Goal: Task Accomplishment & Management: Manage account settings

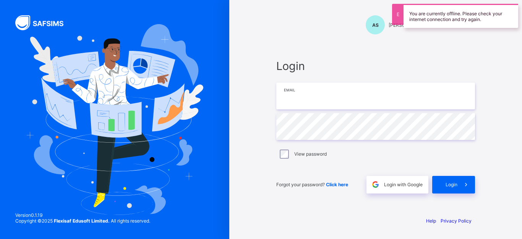
type input "**********"
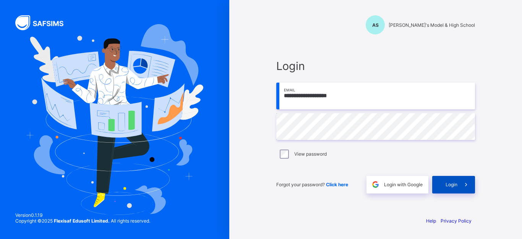
click at [443, 185] on div "Login" at bounding box center [453, 185] width 43 height 18
click at [449, 182] on span "Login" at bounding box center [451, 184] width 12 height 6
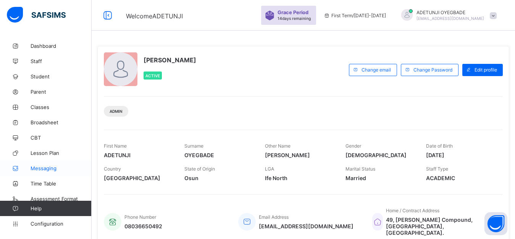
click at [89, 164] on link "Messaging" at bounding box center [46, 167] width 92 height 15
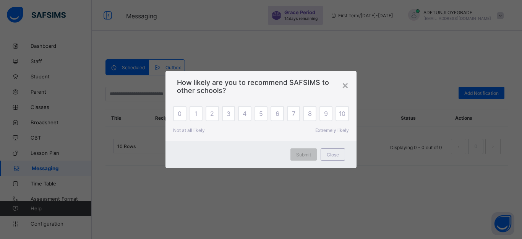
click at [520, 151] on div "× How likely are you to recommend SAFSIMS to other schools? 0 1 2 3 4 5 6 7 8 9…" at bounding box center [261, 119] width 522 height 239
click at [345, 86] on div "×" at bounding box center [345, 84] width 7 height 13
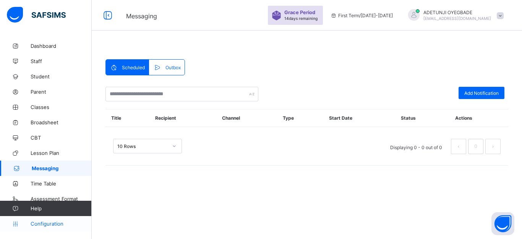
click at [56, 224] on span "Configuration" at bounding box center [61, 223] width 61 height 6
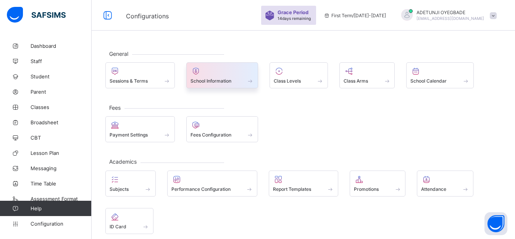
click at [203, 84] on span "School Information" at bounding box center [211, 81] width 41 height 6
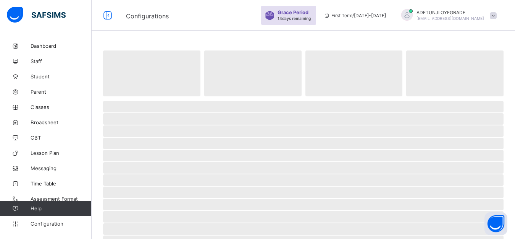
select select "**"
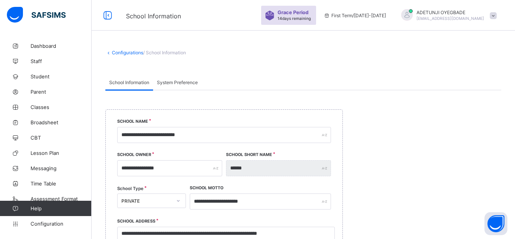
click at [235, 169] on input "******" at bounding box center [278, 168] width 105 height 16
click at [238, 172] on input "******" at bounding box center [278, 168] width 105 height 16
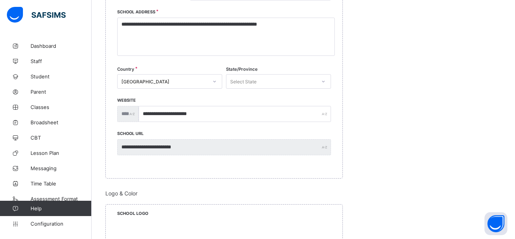
scroll to position [418, 0]
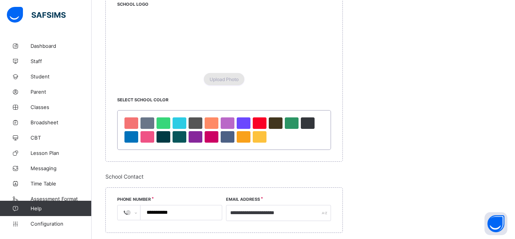
click at [228, 84] on div "Upload Photo" at bounding box center [224, 79] width 40 height 12
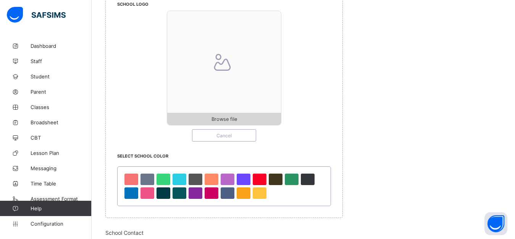
click at [230, 118] on span "Browse file" at bounding box center [225, 119] width 26 height 6
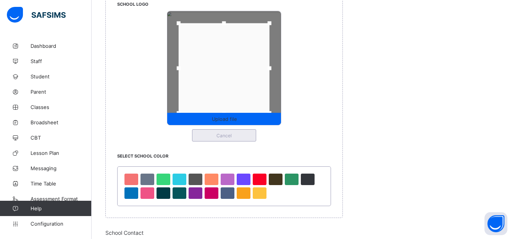
click at [237, 135] on span "Cancel" at bounding box center [224, 136] width 52 height 6
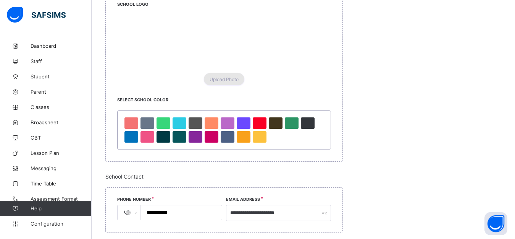
click at [230, 79] on span "Upload Photo" at bounding box center [224, 79] width 29 height 6
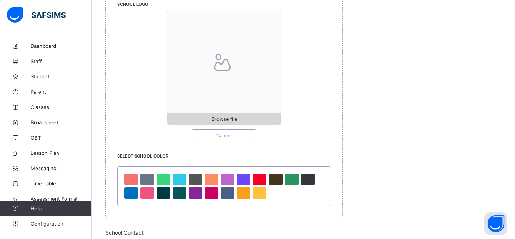
click at [226, 118] on span "Browse file" at bounding box center [225, 119] width 26 height 6
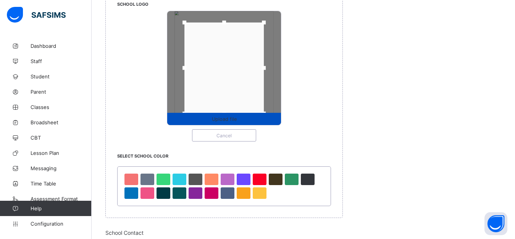
click at [236, 121] on span "Upload file" at bounding box center [224, 119] width 25 height 6
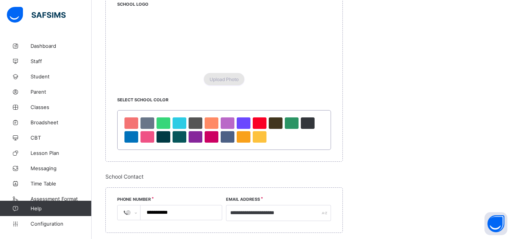
click at [218, 81] on span "Upload Photo" at bounding box center [224, 79] width 29 height 6
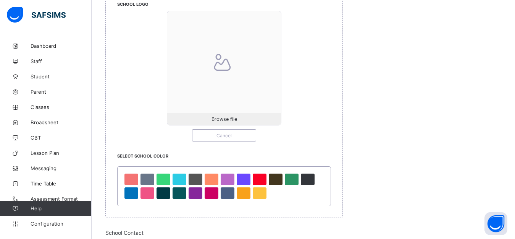
click at [218, 81] on div at bounding box center [224, 68] width 114 height 114
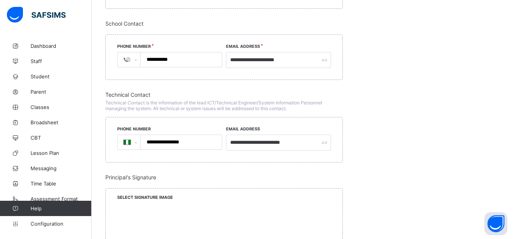
scroll to position [801, 0]
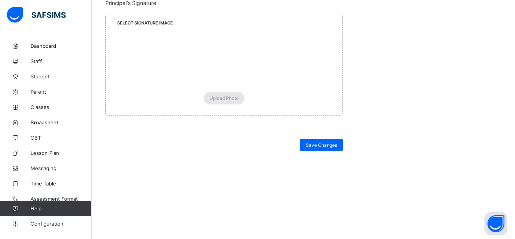
click at [223, 101] on div "Upload Photo" at bounding box center [224, 98] width 40 height 12
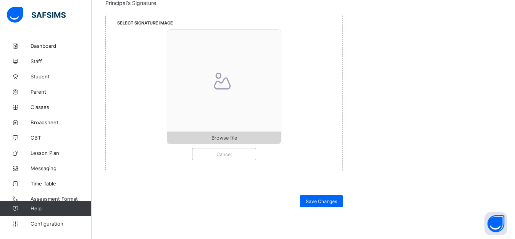
click at [227, 140] on span "Browse file" at bounding box center [225, 138] width 26 height 6
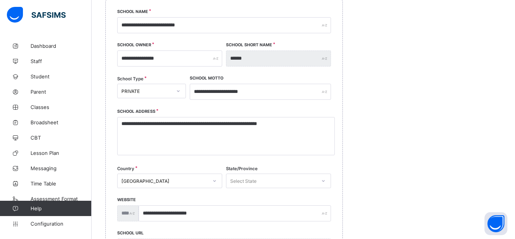
scroll to position [0, 0]
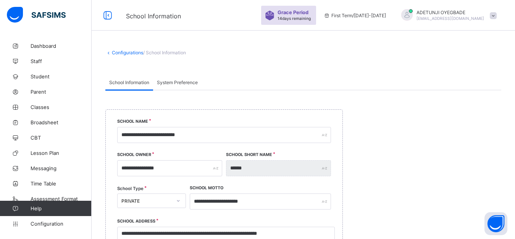
click at [170, 83] on span "System Preference" at bounding box center [177, 82] width 41 height 6
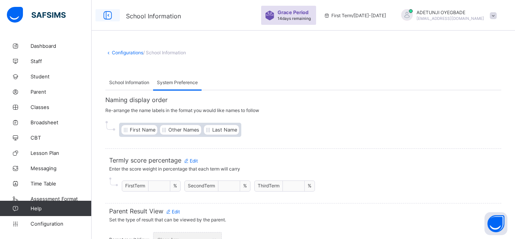
click at [108, 14] on icon at bounding box center [107, 15] width 13 height 11
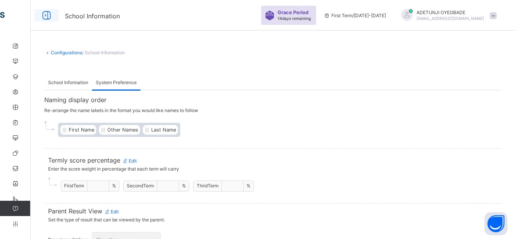
click at [45, 16] on icon at bounding box center [46, 15] width 13 height 11
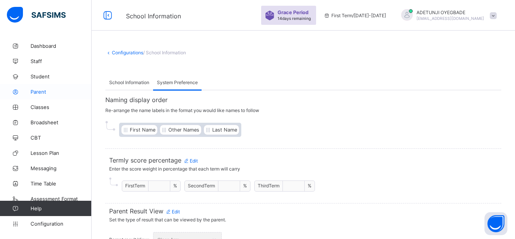
click at [70, 84] on link "Parent" at bounding box center [46, 91] width 92 height 15
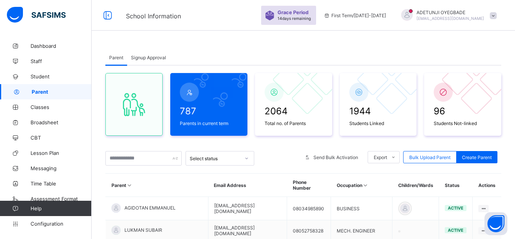
scroll to position [209, 0]
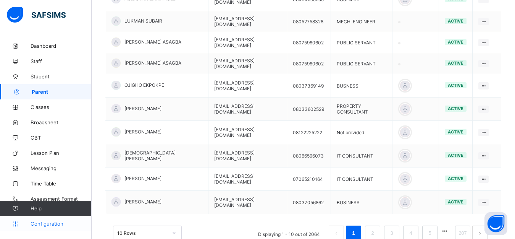
click at [52, 223] on span "Configuration" at bounding box center [61, 223] width 61 height 6
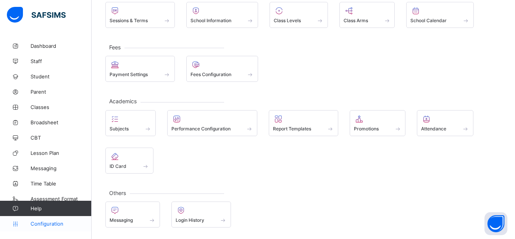
scroll to position [60, 0]
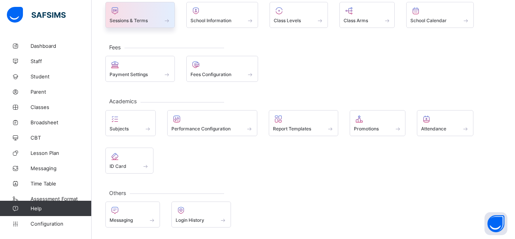
click at [146, 26] on div "Sessions & Terms" at bounding box center [140, 15] width 70 height 26
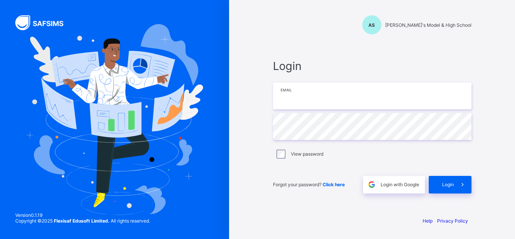
type input "**********"
